Goal: Task Accomplishment & Management: Manage account settings

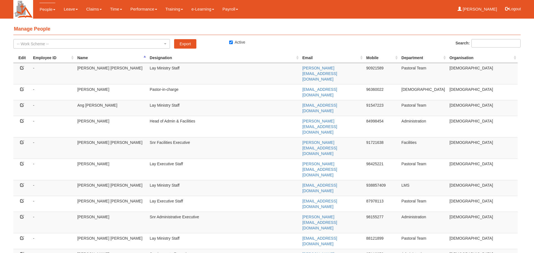
select select "50"
click at [22, 183] on icon at bounding box center [22, 185] width 4 height 4
